Goal: Task Accomplishment & Management: Complete application form

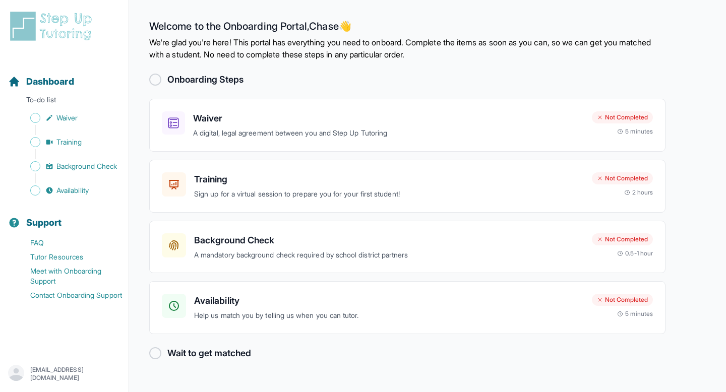
click at [157, 83] on div at bounding box center [155, 80] width 12 height 12
click at [155, 78] on div at bounding box center [155, 80] width 12 height 12
click at [555, 142] on div "Waiver A digital, legal agreement between you and Step Up Tutoring Not Complete…" at bounding box center [407, 125] width 516 height 53
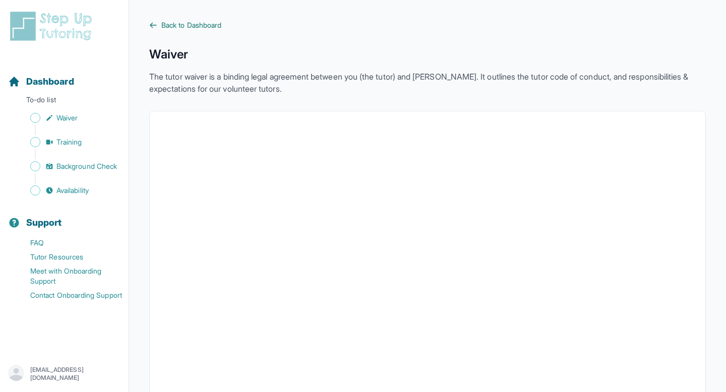
click at [192, 24] on span "Back to Dashboard" at bounding box center [191, 25] width 60 height 10
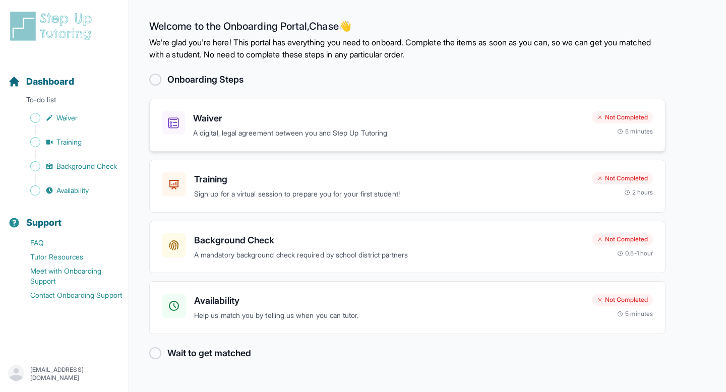
click at [306, 120] on h3 "Waiver" at bounding box center [388, 118] width 391 height 14
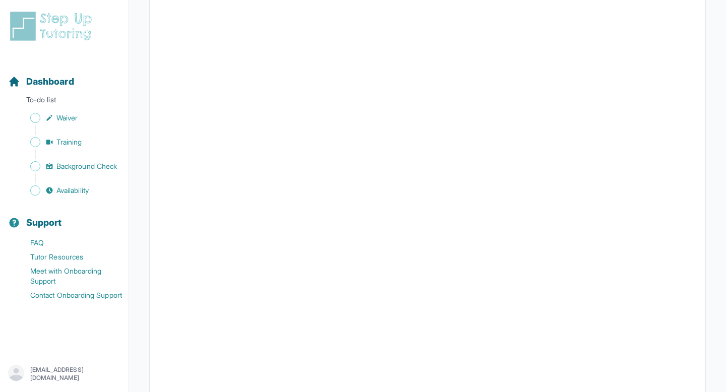
scroll to position [1797, 0]
click at [36, 118] on span "Sidebar" at bounding box center [35, 118] width 10 height 10
click at [90, 118] on link "Waiver" at bounding box center [68, 118] width 120 height 14
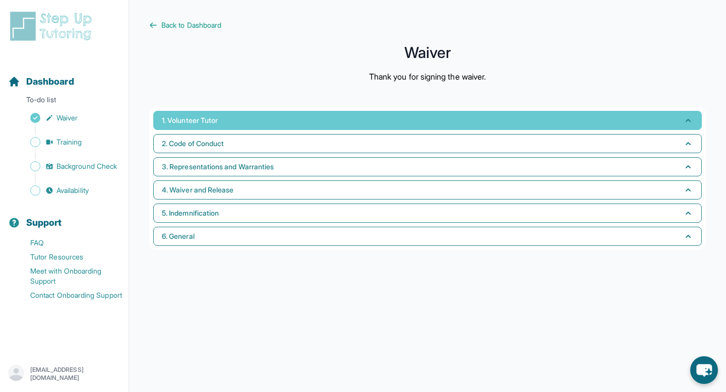
click at [264, 119] on button "1. Volunteer Tutor" at bounding box center [427, 120] width 548 height 19
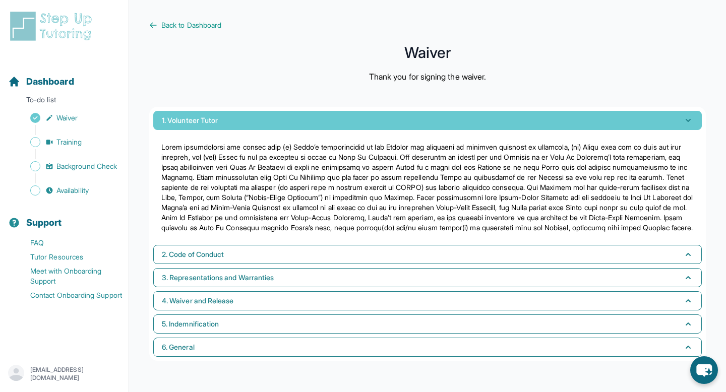
click at [264, 119] on button "1. Volunteer Tutor" at bounding box center [427, 120] width 548 height 19
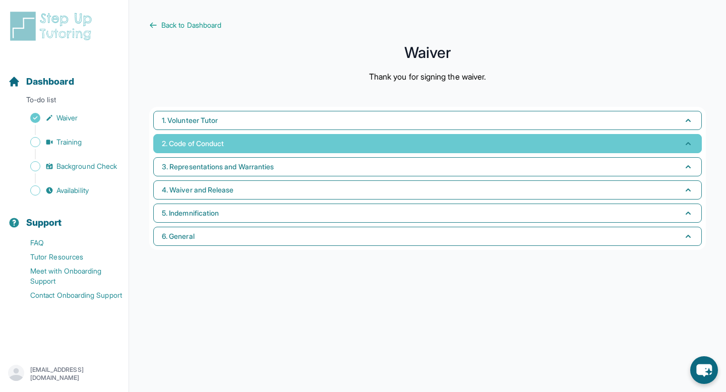
click at [255, 153] on button "2. Code of Conduct" at bounding box center [427, 143] width 548 height 19
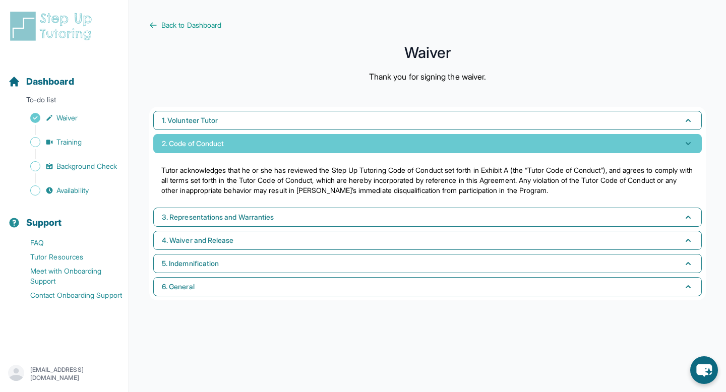
click at [255, 153] on button "2. Code of Conduct" at bounding box center [427, 143] width 548 height 19
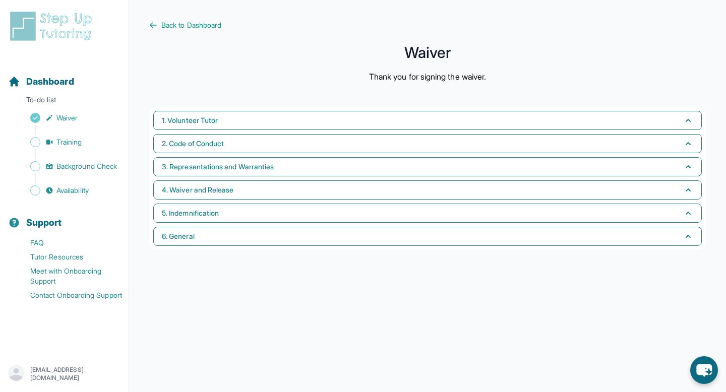
click at [250, 177] on div "1. Volunteer Tutor 2. Code of Conduct 3. Representations and Warranties 4. Waiv…" at bounding box center [427, 178] width 556 height 143
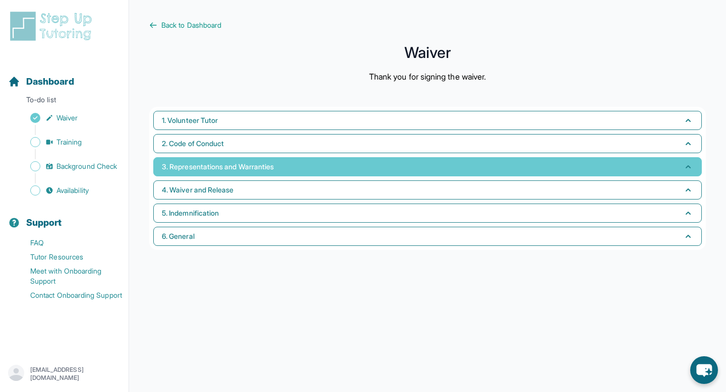
click at [250, 171] on span "3. Representations and Warranties" at bounding box center [218, 167] width 112 height 10
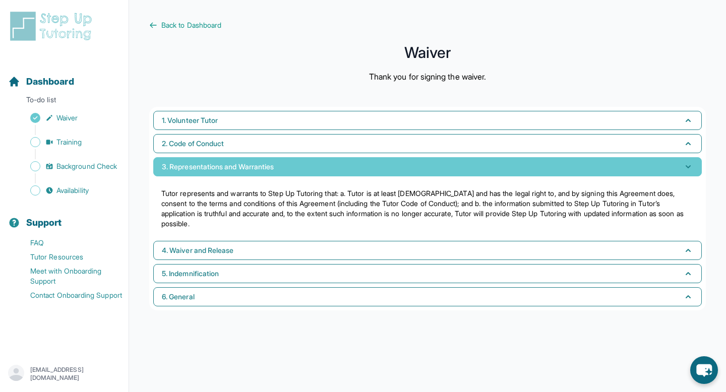
click at [250, 171] on span "3. Representations and Warranties" at bounding box center [218, 167] width 112 height 10
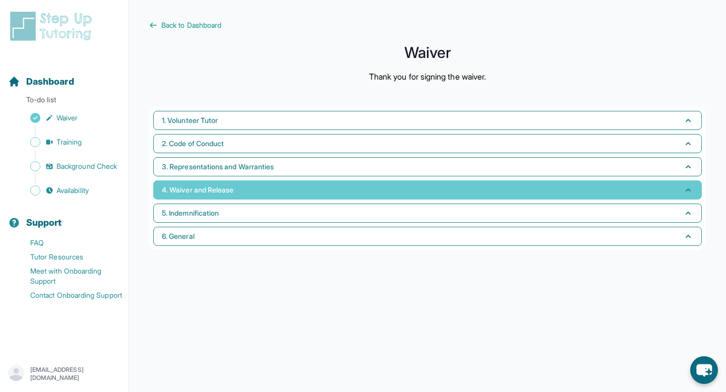
click at [242, 192] on button "4. Waiver and Release" at bounding box center [427, 189] width 548 height 19
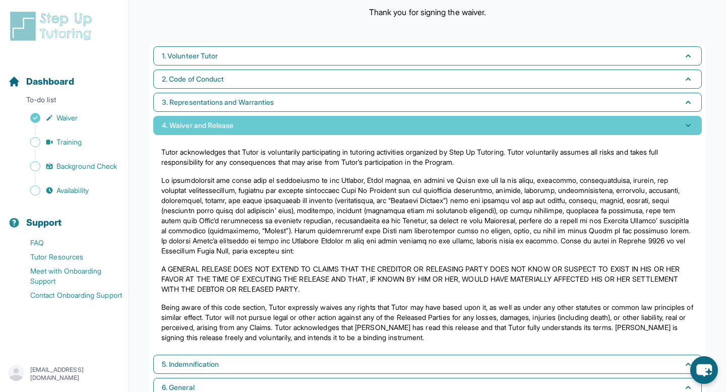
scroll to position [94, 0]
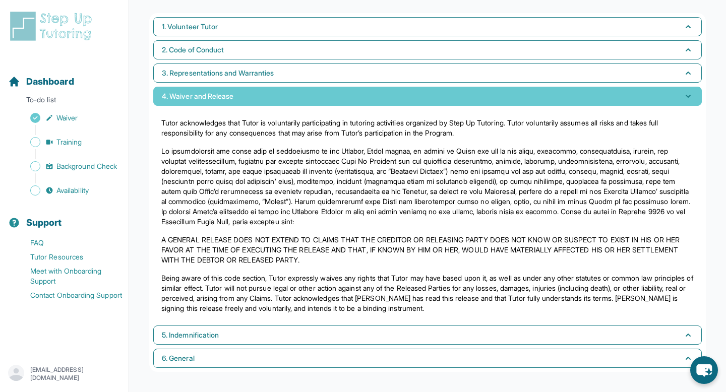
click at [227, 102] on button "4. Waiver and Release" at bounding box center [427, 96] width 548 height 19
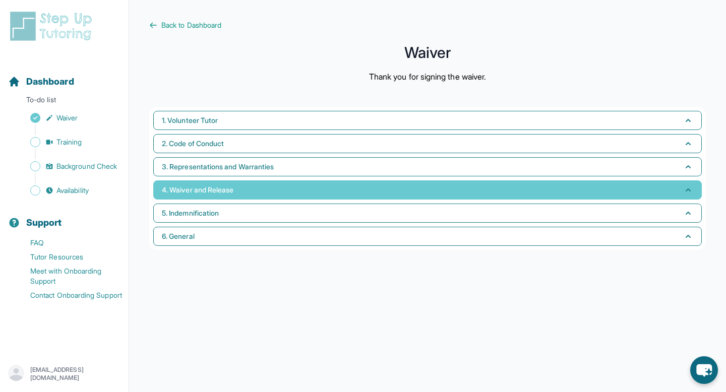
scroll to position [0, 0]
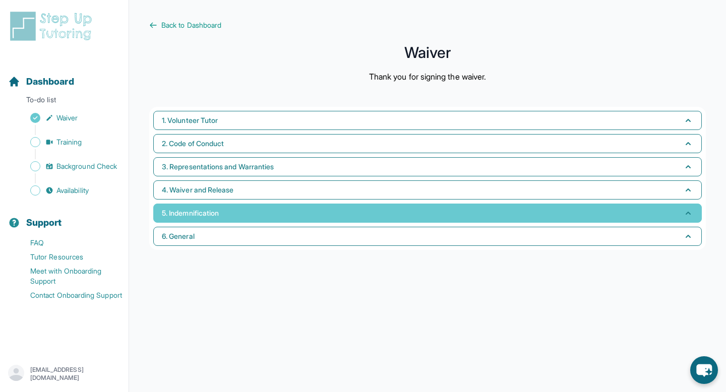
click at [261, 204] on button "5. Indemnification" at bounding box center [427, 213] width 548 height 19
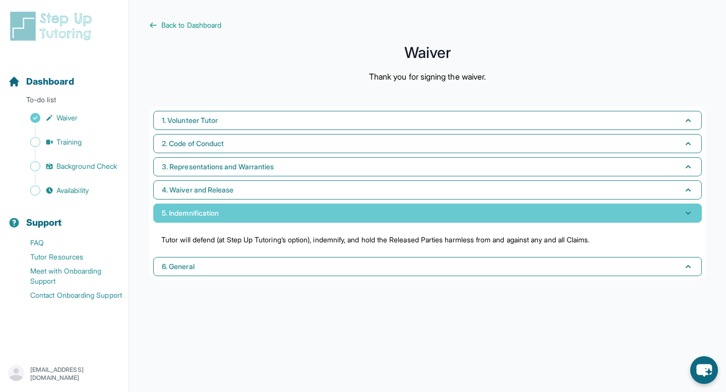
click at [262, 204] on button "5. Indemnification" at bounding box center [427, 213] width 548 height 19
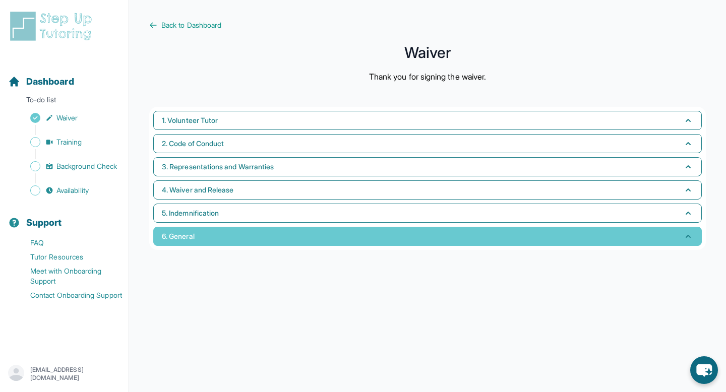
click at [254, 240] on button "6. General" at bounding box center [427, 236] width 548 height 19
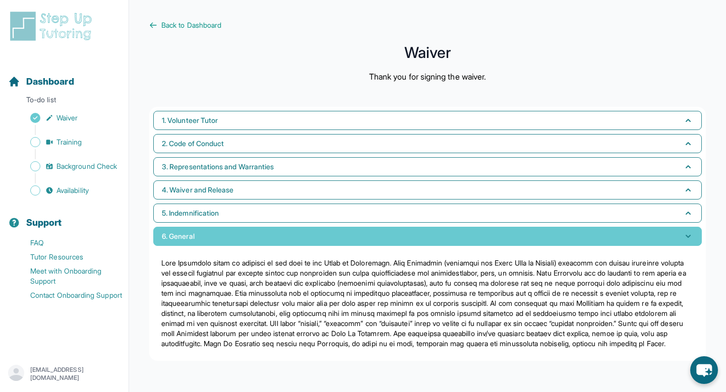
click at [255, 232] on button "6. General" at bounding box center [427, 236] width 548 height 19
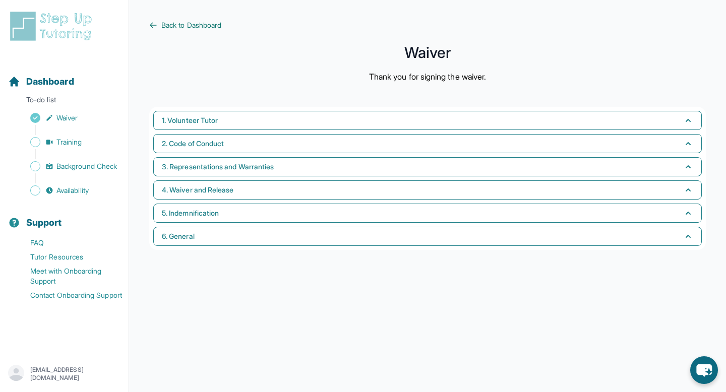
click at [164, 20] on span "Back to Dashboard" at bounding box center [191, 25] width 60 height 10
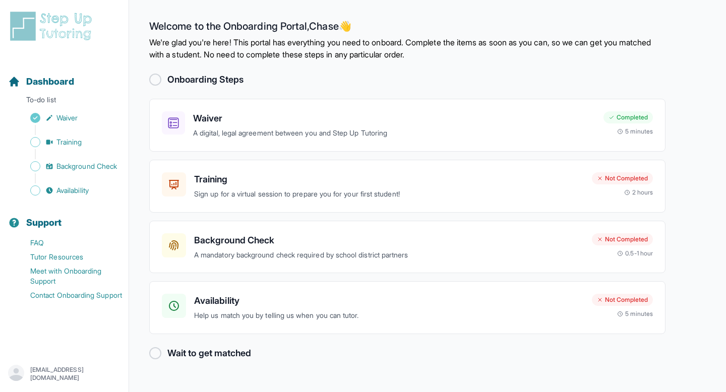
click at [19, 373] on icon "button" at bounding box center [16, 373] width 16 height 16
click at [43, 374] on p "[EMAIL_ADDRESS][DOMAIN_NAME]" at bounding box center [75, 374] width 90 height 16
click at [64, 25] on img at bounding box center [53, 26] width 90 height 32
click at [523, 184] on h3 "Training" at bounding box center [389, 179] width 390 height 14
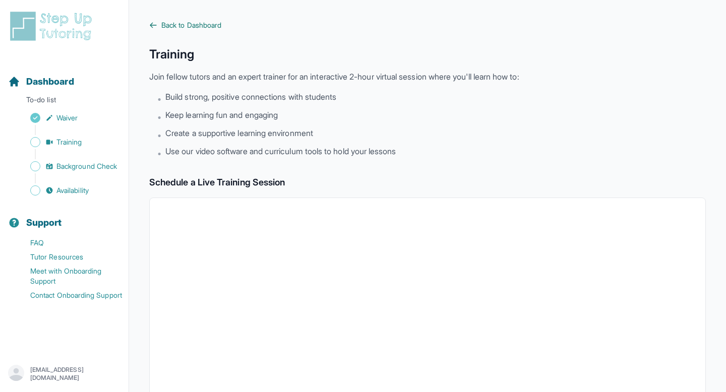
click at [161, 26] on span "Back to Dashboard" at bounding box center [191, 25] width 60 height 10
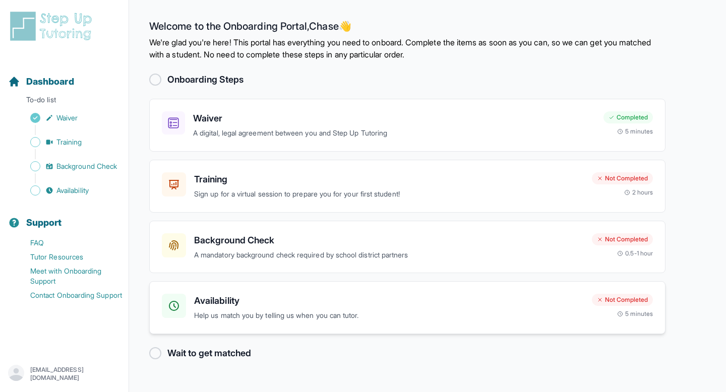
click at [289, 302] on h3 "Availability" at bounding box center [389, 301] width 390 height 14
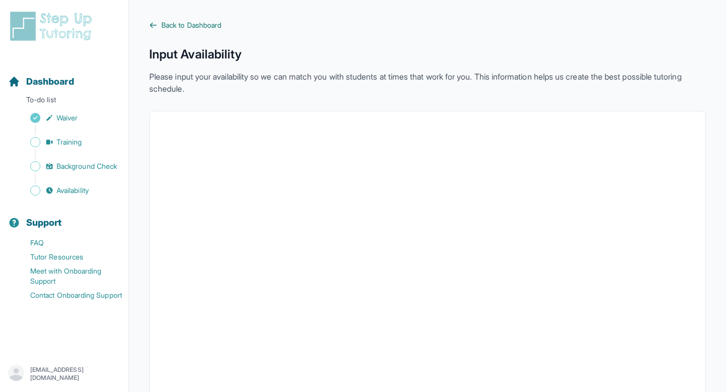
click at [189, 24] on span "Back to Dashboard" at bounding box center [191, 25] width 60 height 10
